Goal: Task Accomplishment & Management: Manage account settings

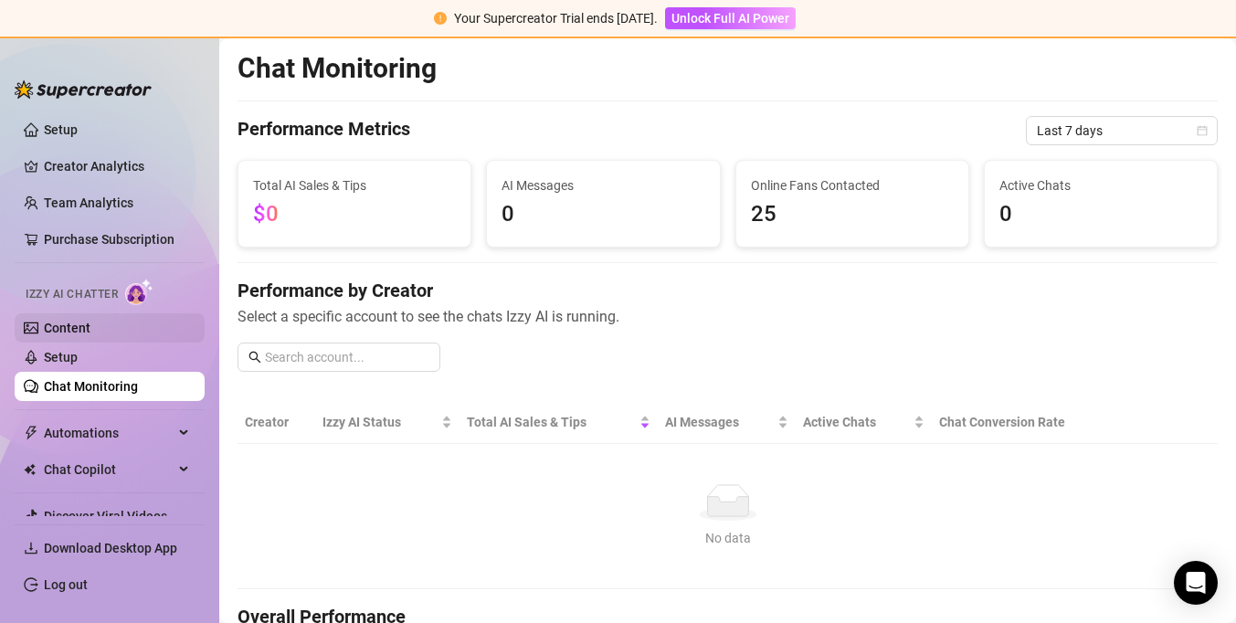
click at [90, 330] on link "Content" at bounding box center [67, 328] width 47 height 15
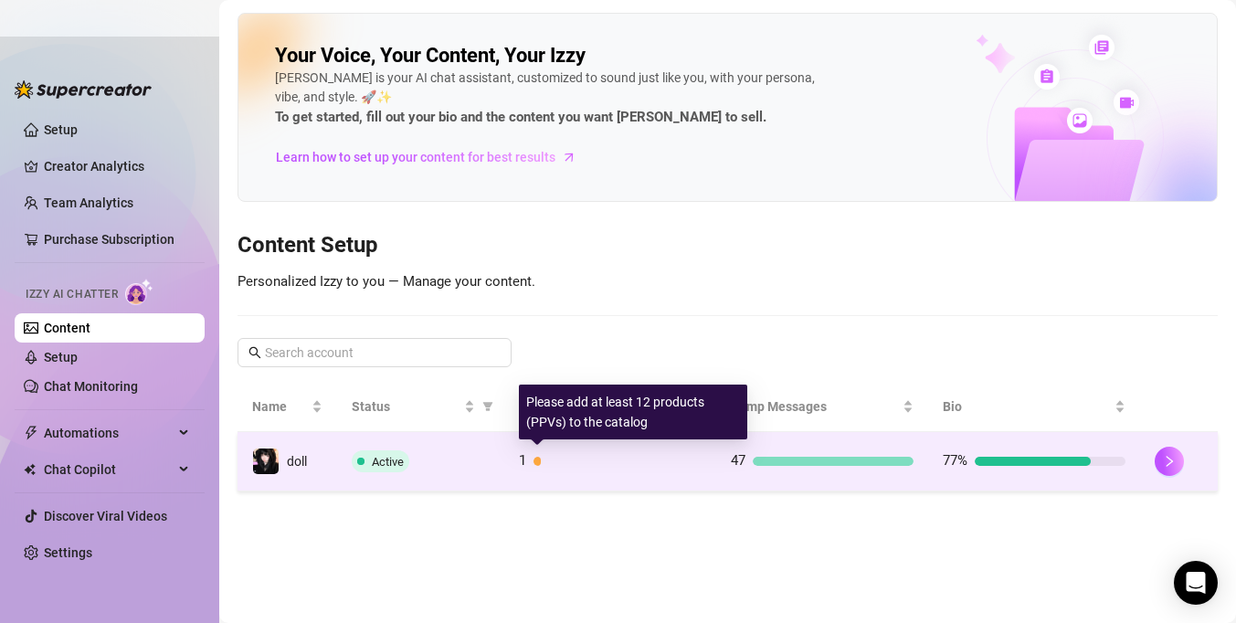
click at [695, 463] on div at bounding box center [618, 461] width 168 height 9
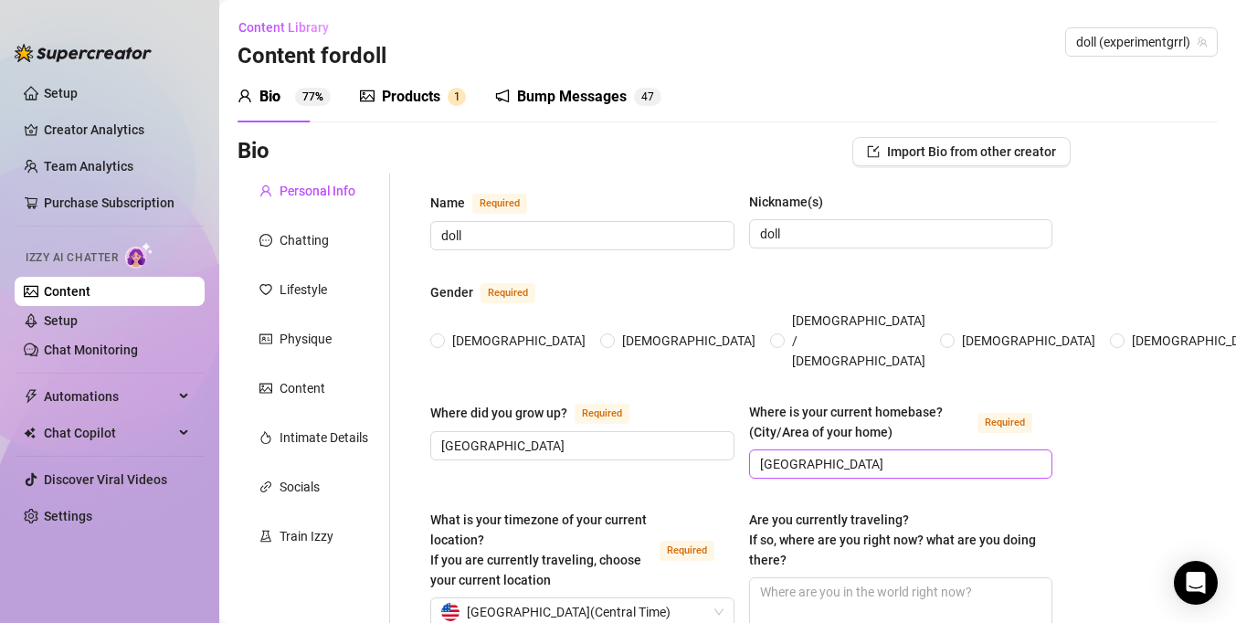
radio input "true"
type input "[DATE]"
click at [531, 97] on div "Bump Messages" at bounding box center [572, 97] width 110 height 22
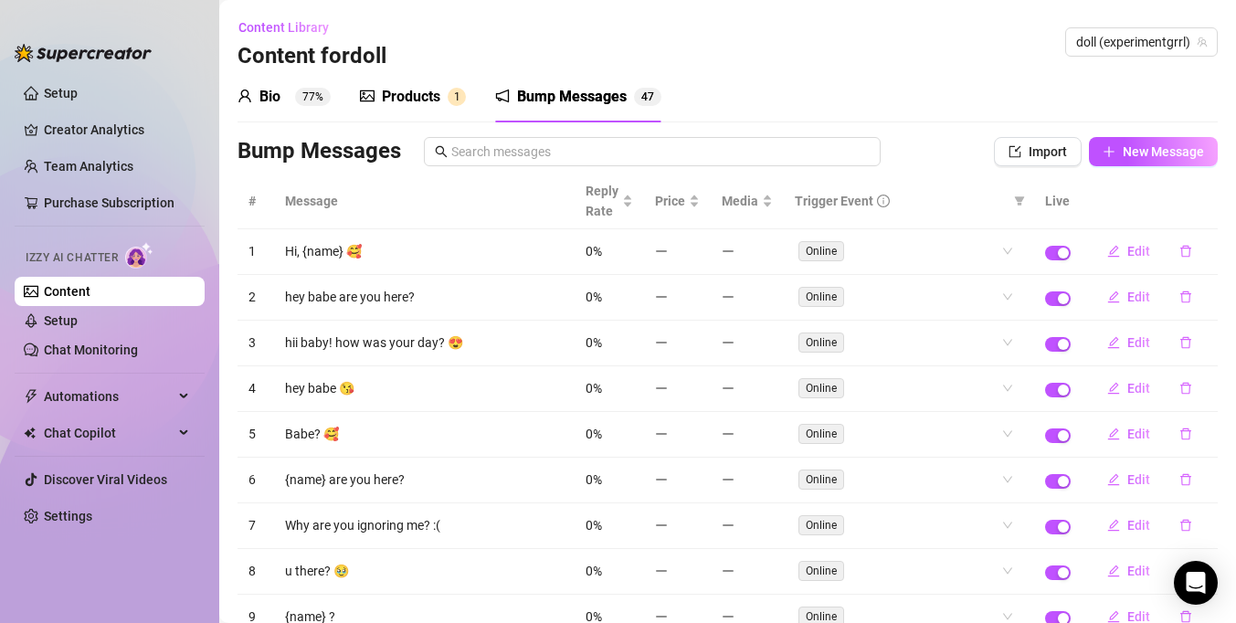
click at [264, 93] on div "Bio" at bounding box center [270, 97] width 21 height 22
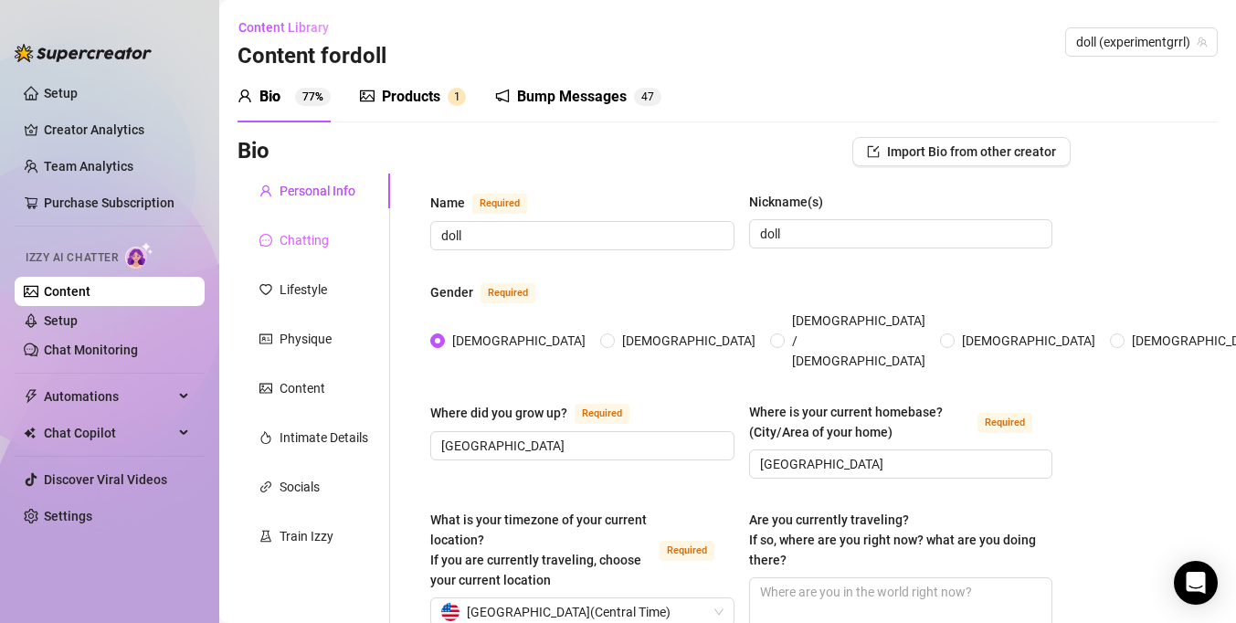
click at [280, 257] on div "Chatting" at bounding box center [314, 240] width 153 height 35
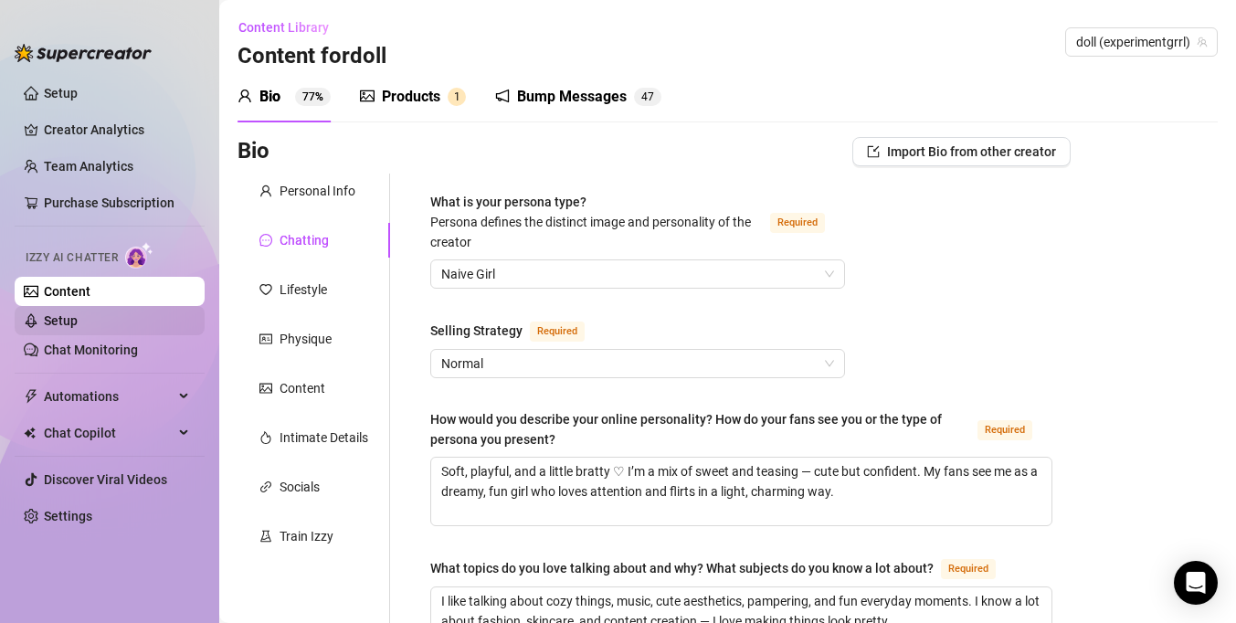
click at [78, 320] on link "Setup" at bounding box center [61, 320] width 34 height 15
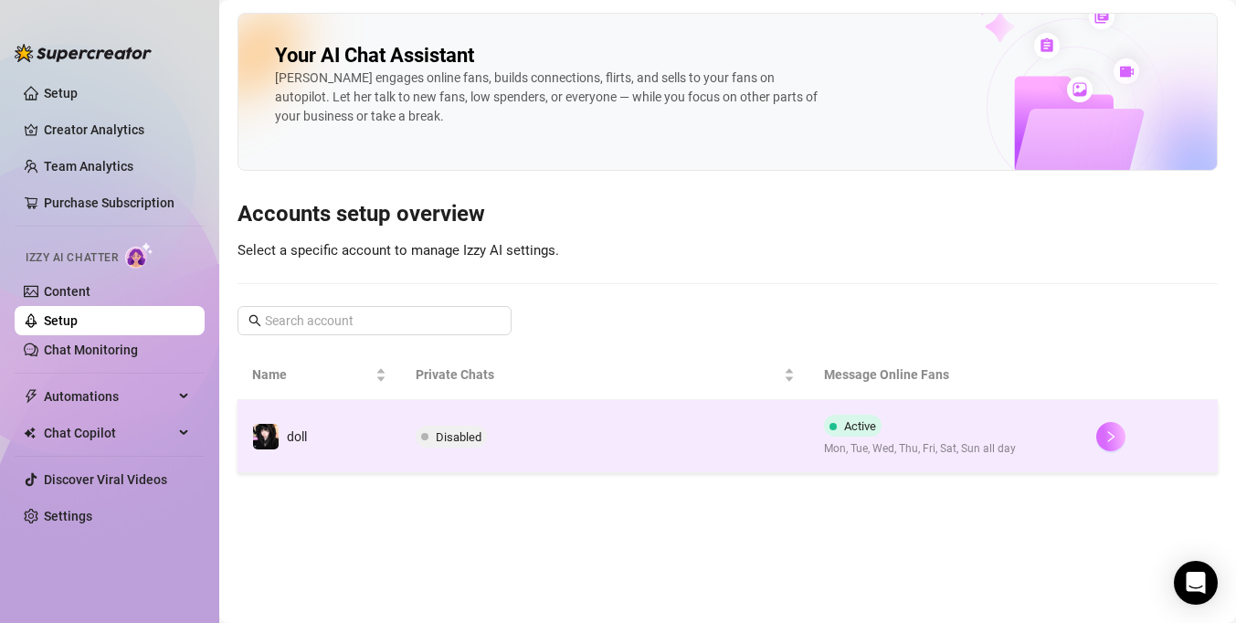
click at [1101, 439] on button "button" at bounding box center [1111, 436] width 29 height 29
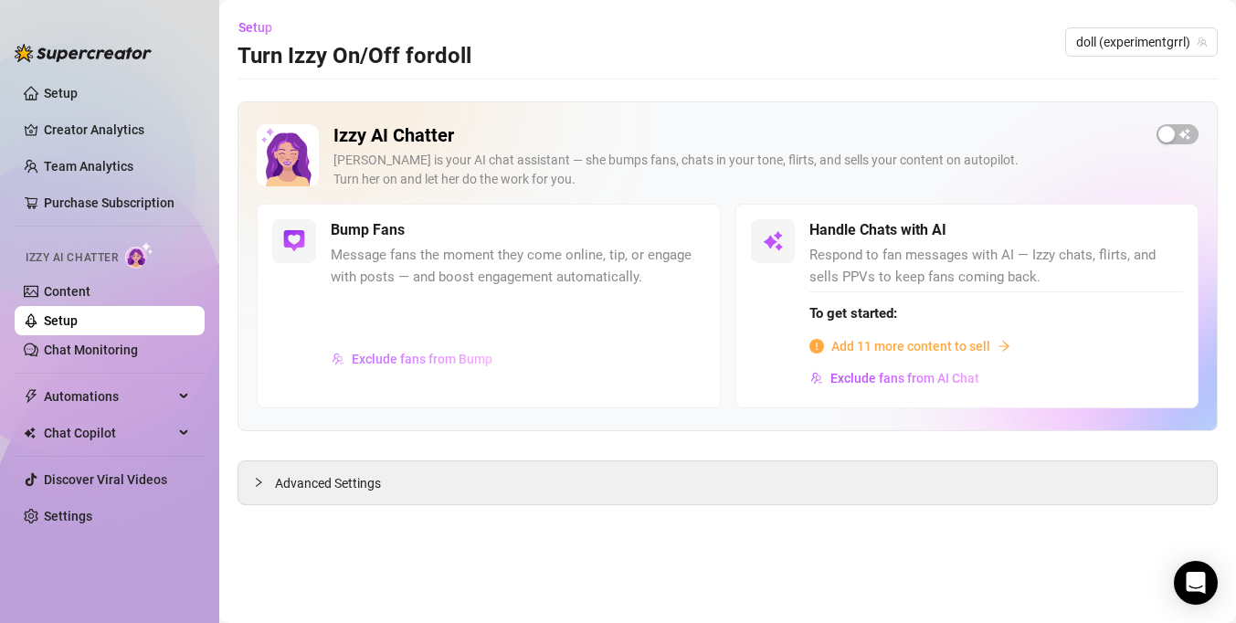
click at [479, 362] on span "Exclude fans from Bump" at bounding box center [422, 359] width 141 height 15
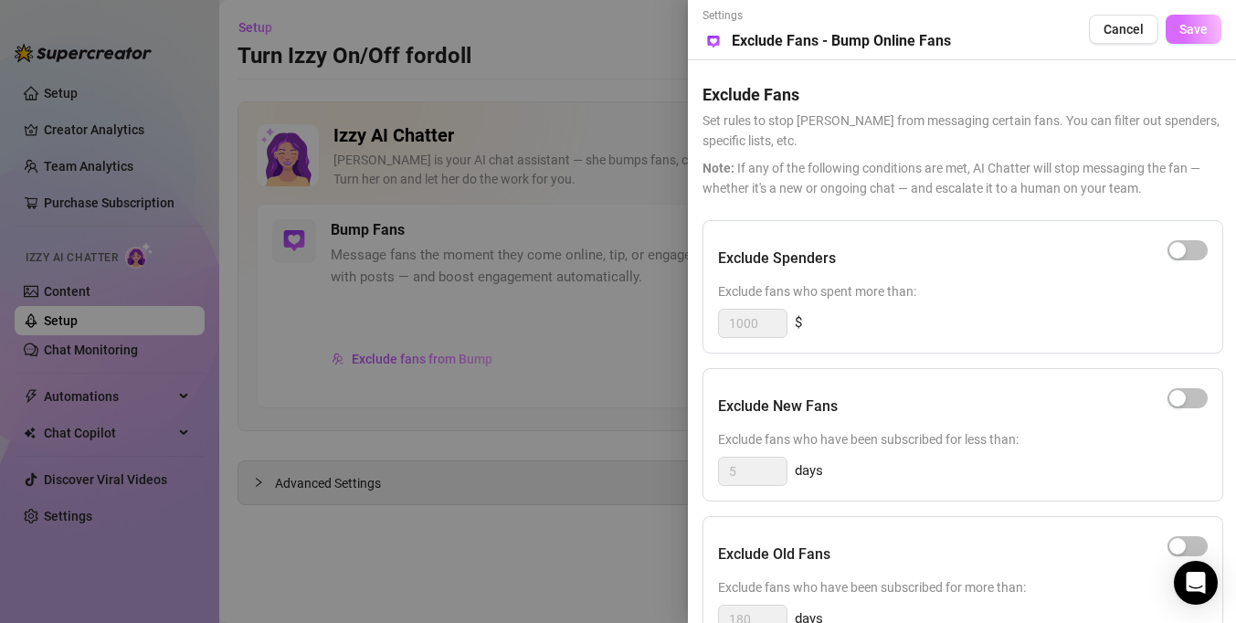
click at [1183, 22] on span "Save" at bounding box center [1194, 29] width 28 height 15
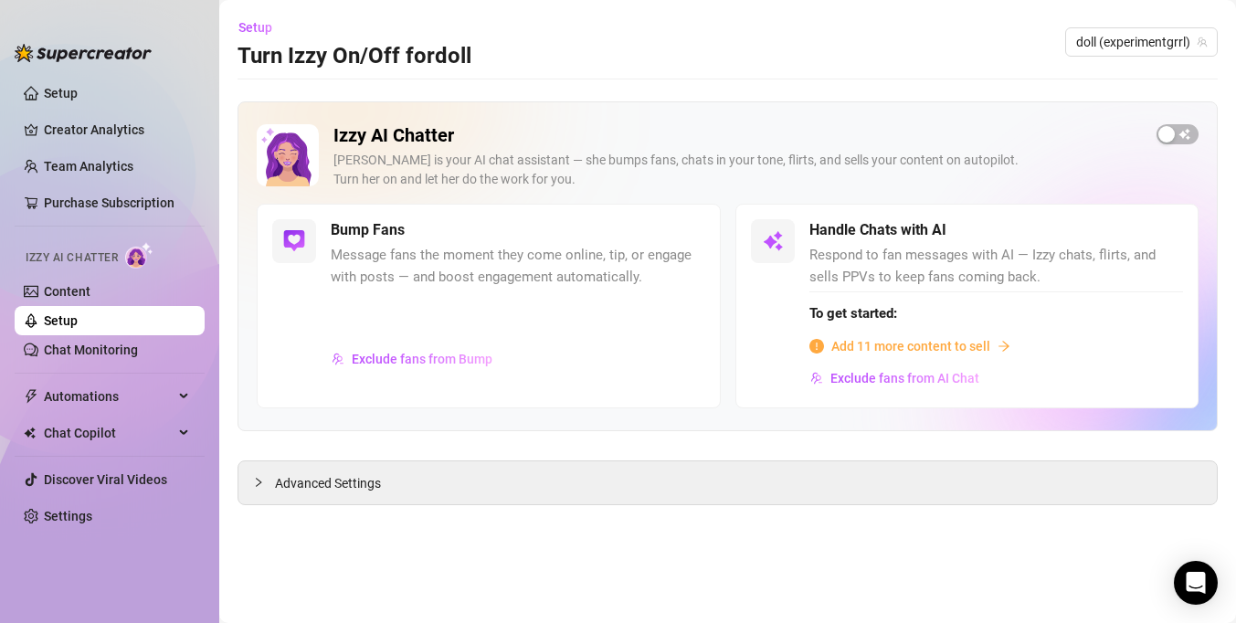
click at [956, 43] on div "Setup Turn Izzy On/Off for doll doll (experimentgrrl)" at bounding box center [728, 42] width 981 height 58
click at [470, 497] on div "Advanced Settings" at bounding box center [728, 482] width 979 height 43
click at [254, 485] on icon "collapsed" at bounding box center [258, 482] width 11 height 11
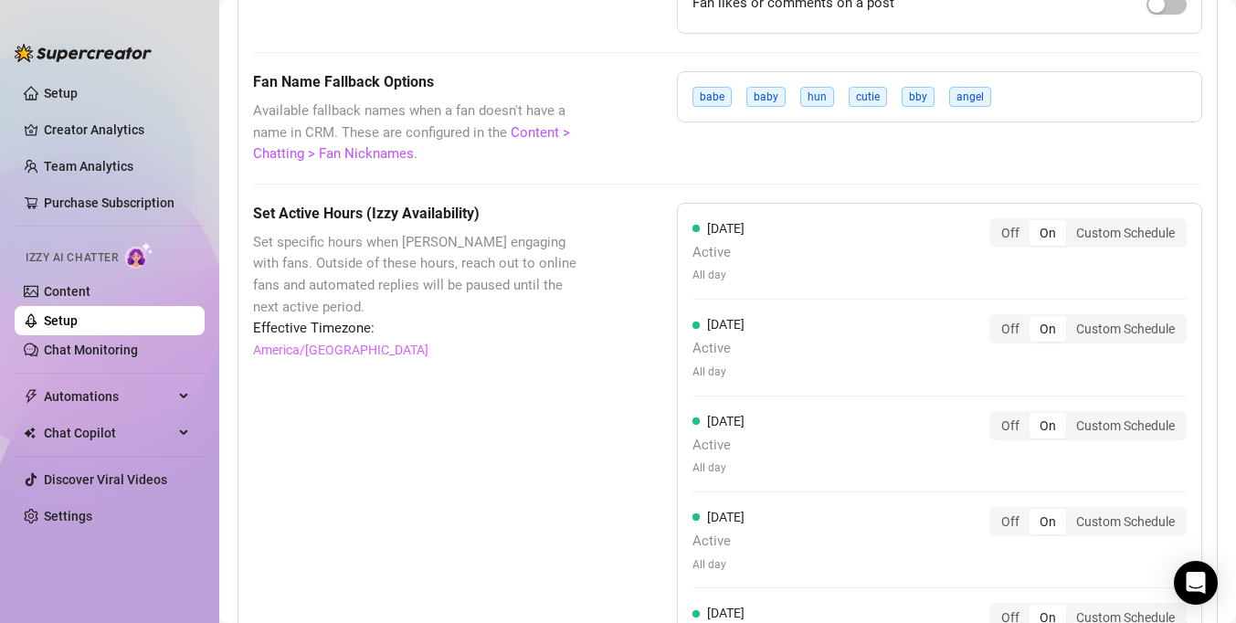
scroll to position [1352, 0]
